Goal: Task Accomplishment & Management: Manage account settings

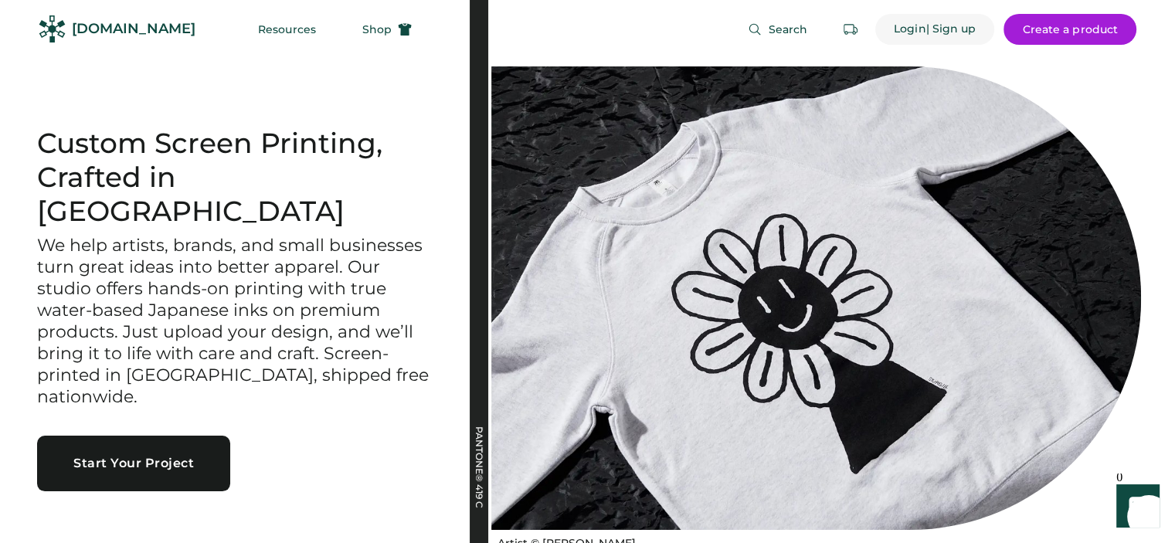
click at [955, 29] on div "| Sign up" at bounding box center [951, 29] width 50 height 15
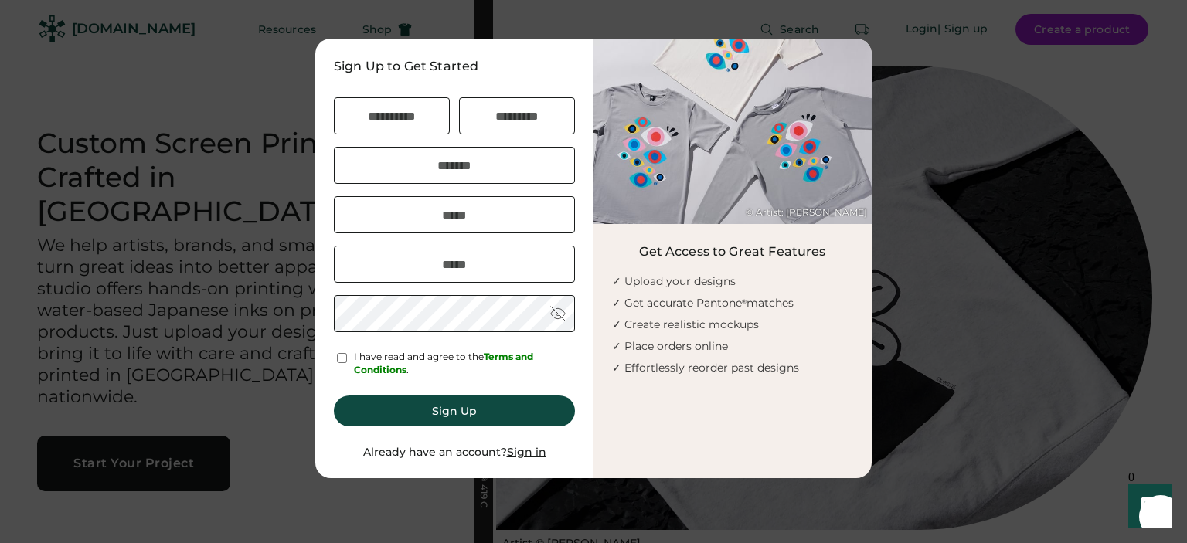
click at [532, 454] on u "Sign in" at bounding box center [526, 452] width 39 height 14
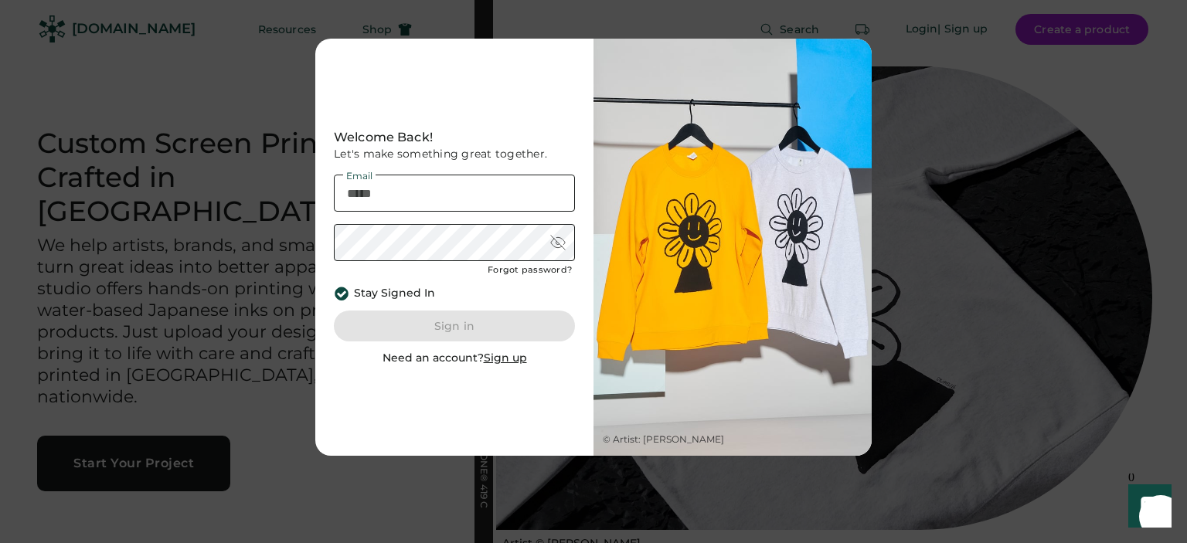
click at [476, 188] on input "email" at bounding box center [454, 193] width 241 height 37
type input "**********"
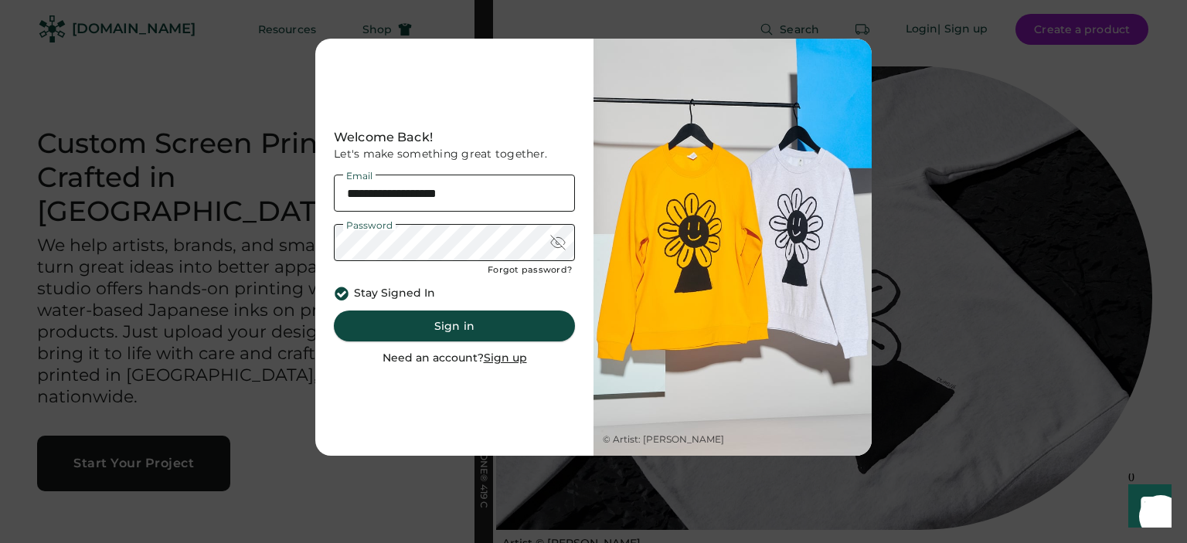
click at [474, 329] on button "Sign in" at bounding box center [454, 326] width 241 height 31
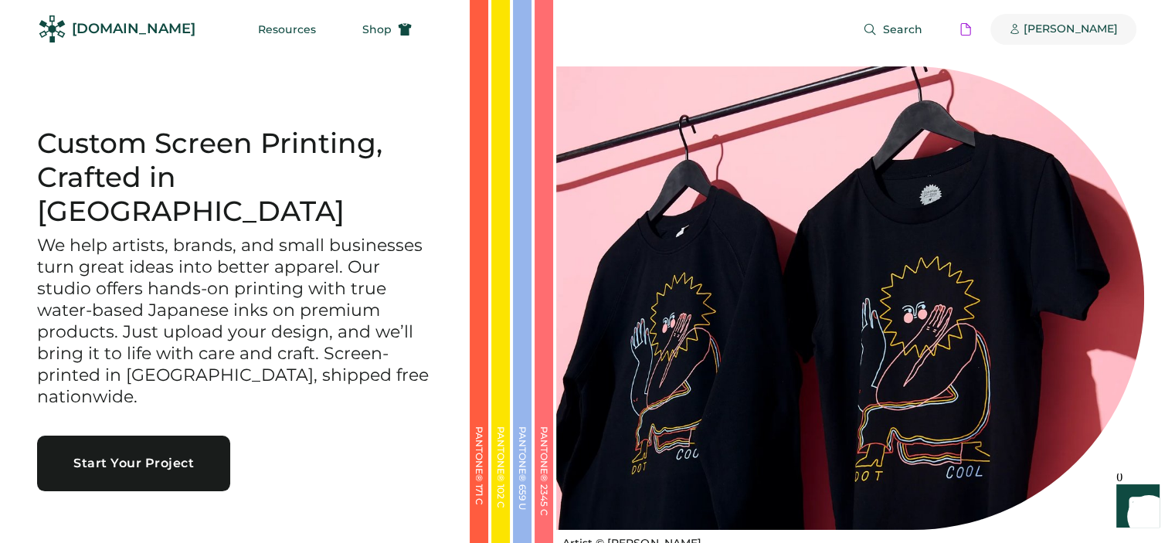
click at [1068, 22] on div "[PERSON_NAME]" at bounding box center [1071, 29] width 94 height 15
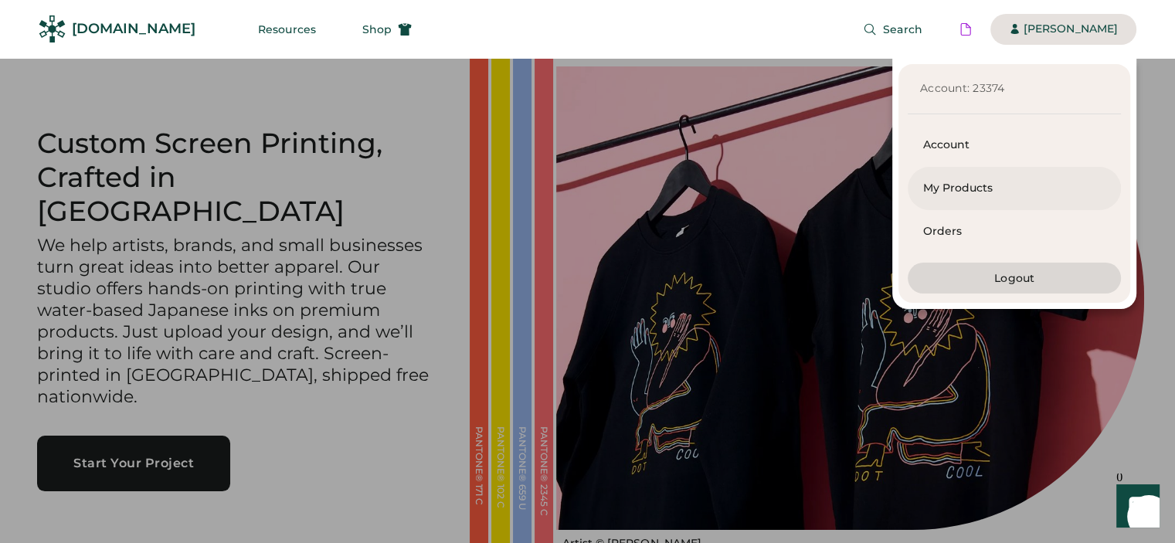
click at [956, 182] on div "My Products" at bounding box center [1014, 188] width 182 height 15
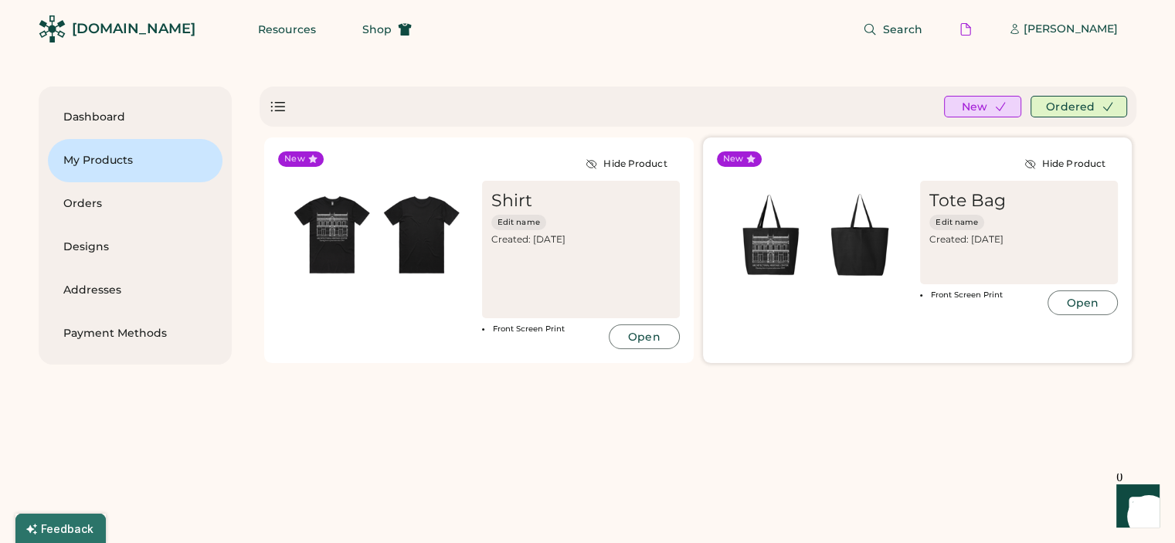
click at [1084, 299] on button "Open" at bounding box center [1083, 303] width 70 height 25
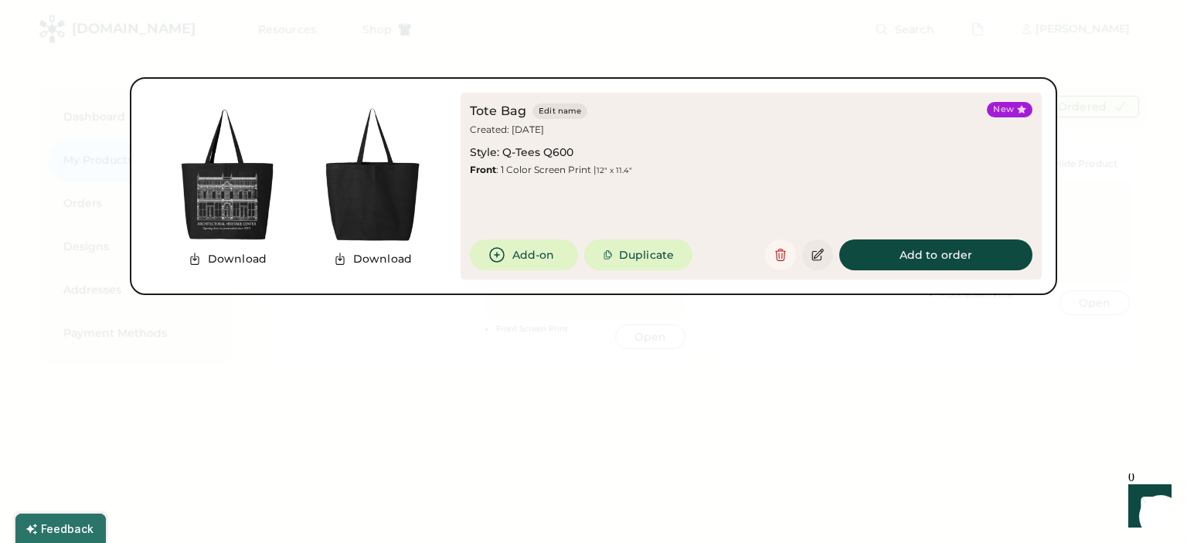
click at [821, 262] on button at bounding box center [817, 255] width 31 height 31
